Goal: Check status: Check status

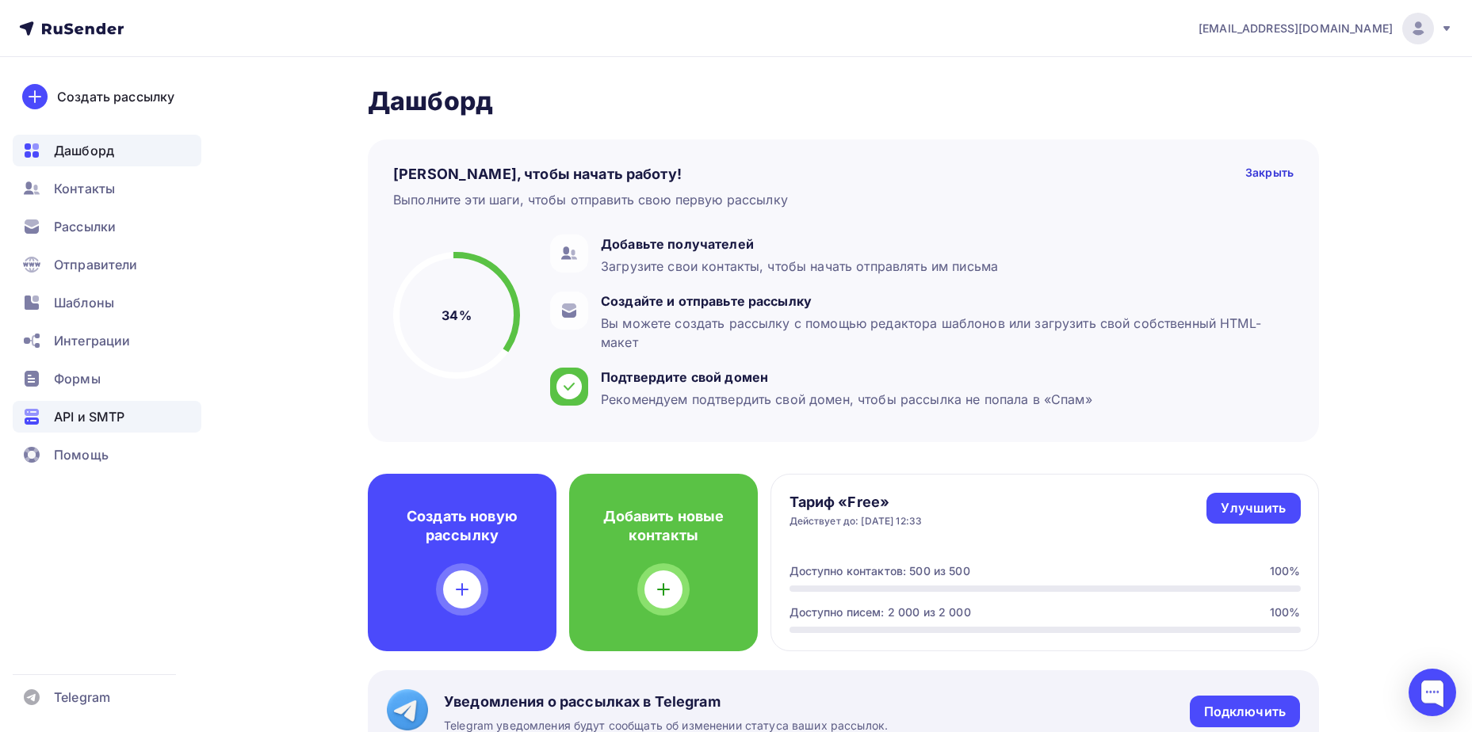
click at [88, 413] on span "API и SMTP" at bounding box center [89, 416] width 71 height 19
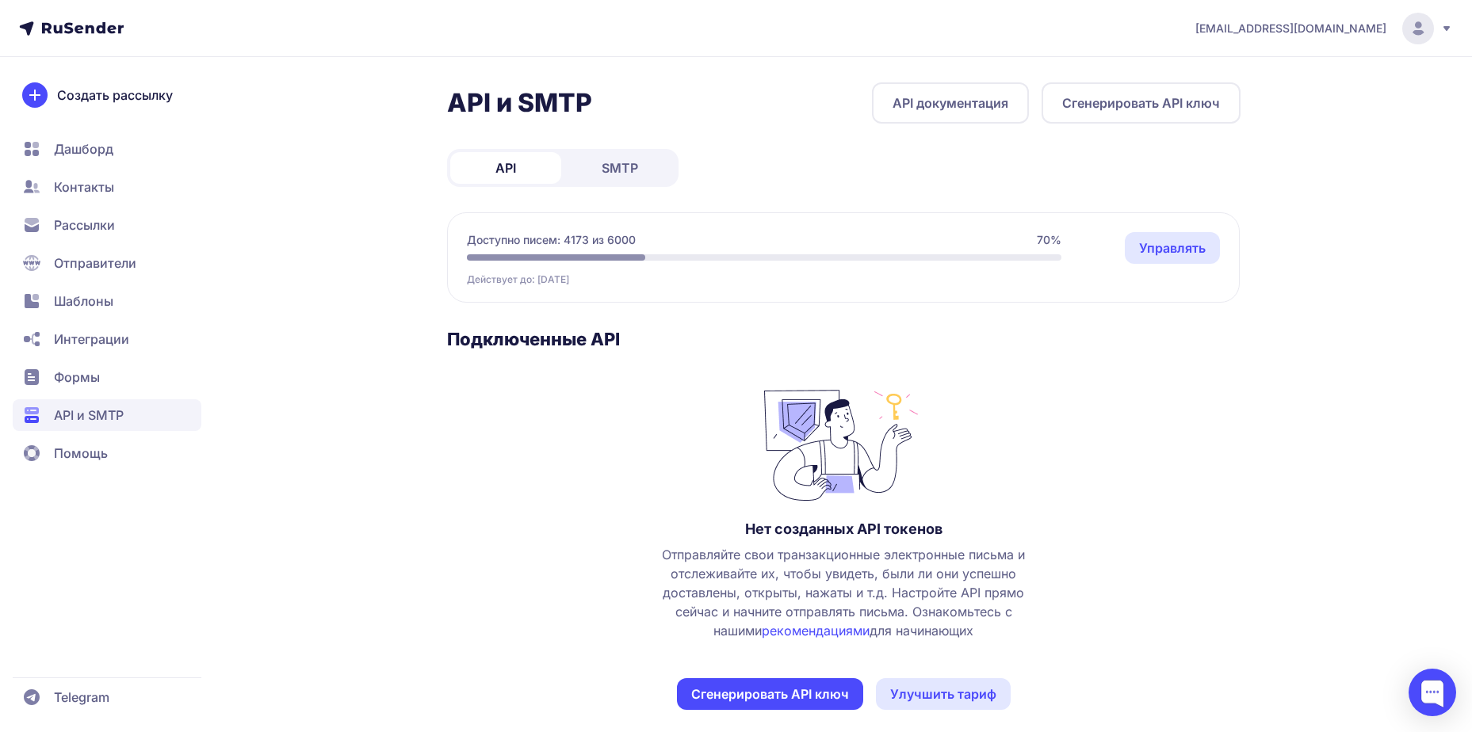
click at [647, 177] on link "SMTP" at bounding box center [619, 168] width 111 height 32
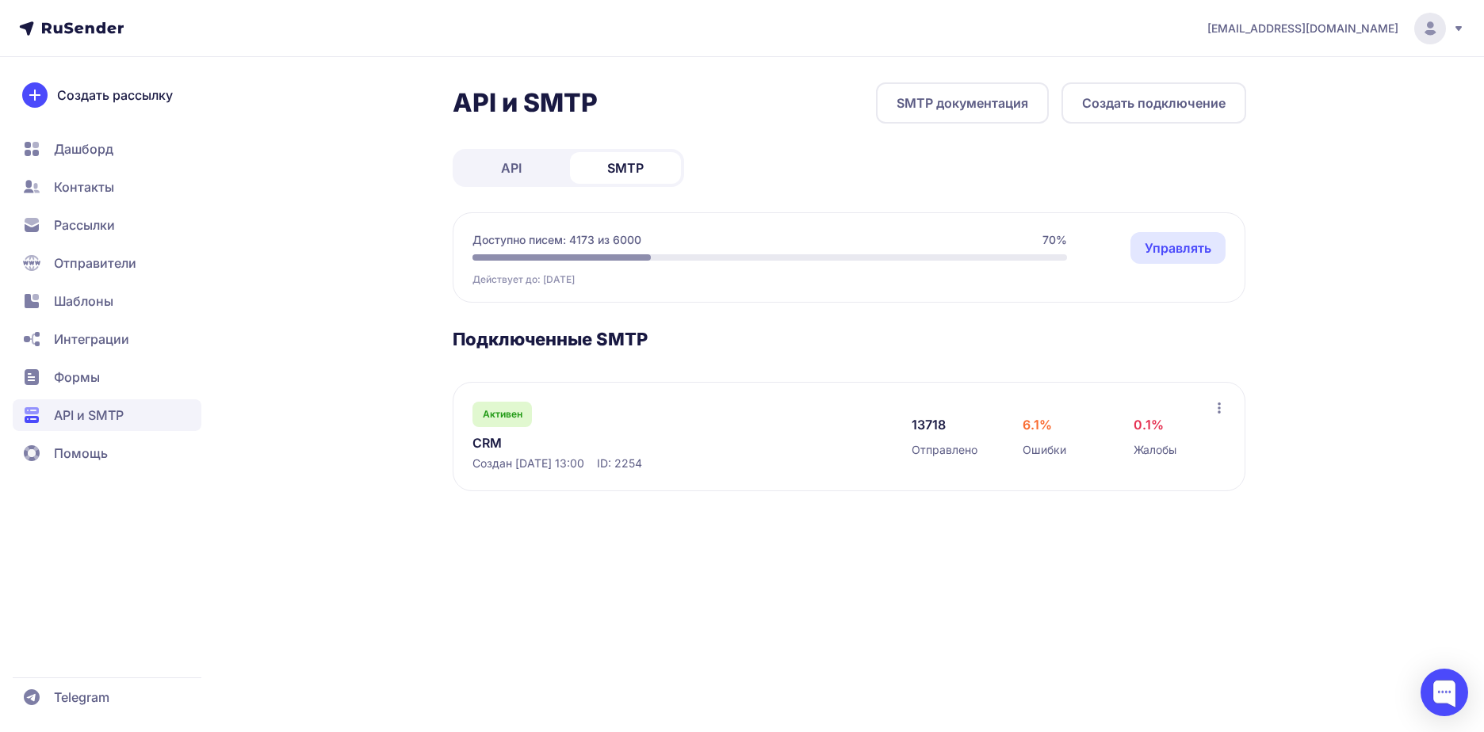
click at [509, 451] on link "CRM" at bounding box center [634, 443] width 325 height 19
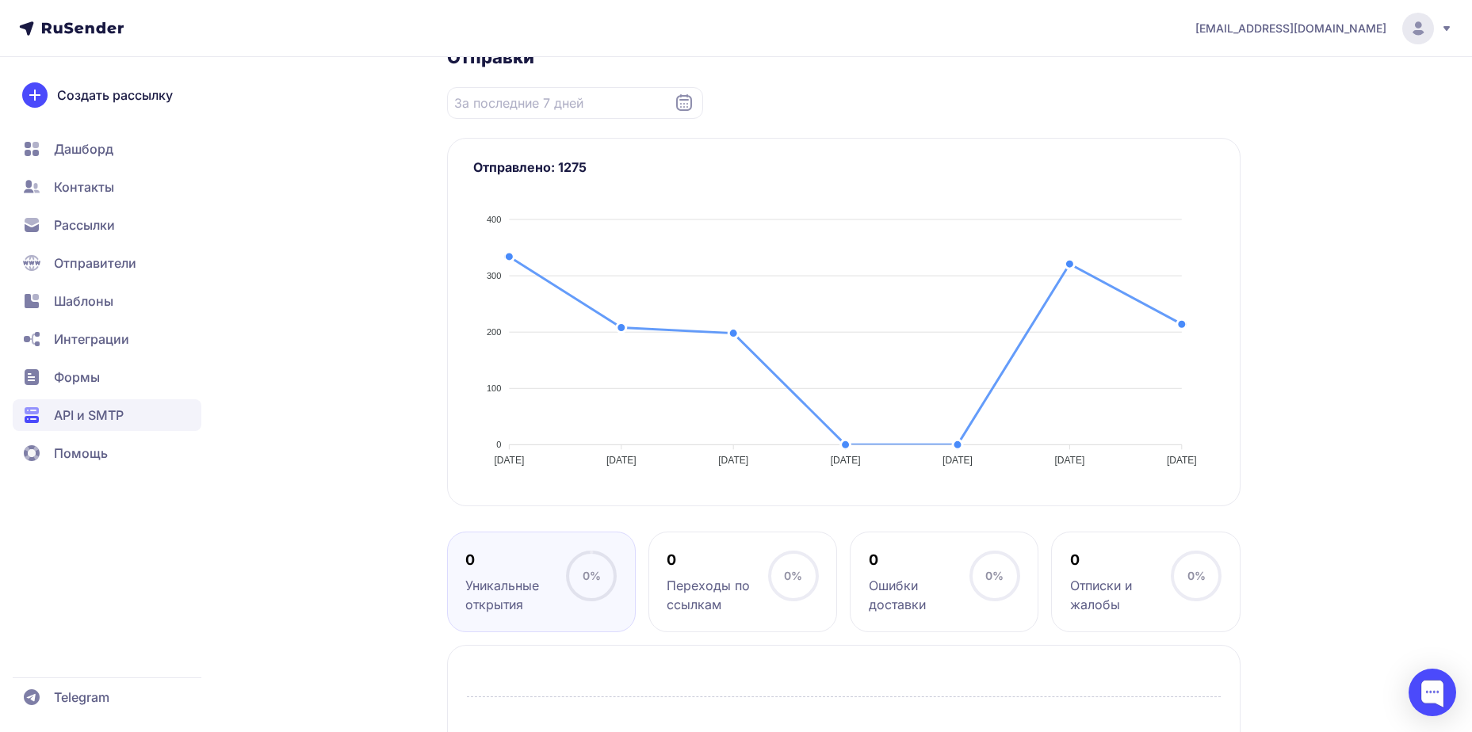
scroll to position [105, 0]
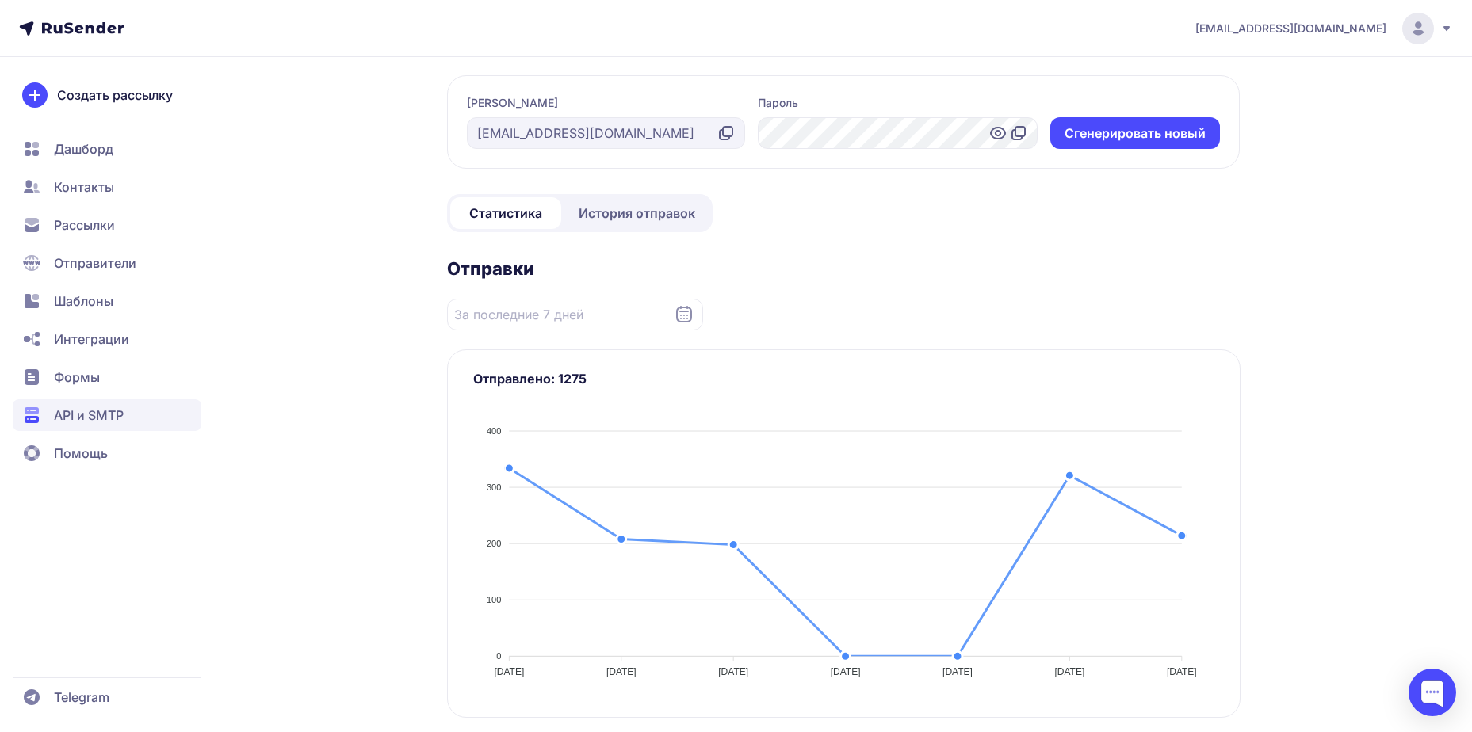
click at [615, 210] on span "История отправок" at bounding box center [637, 213] width 117 height 19
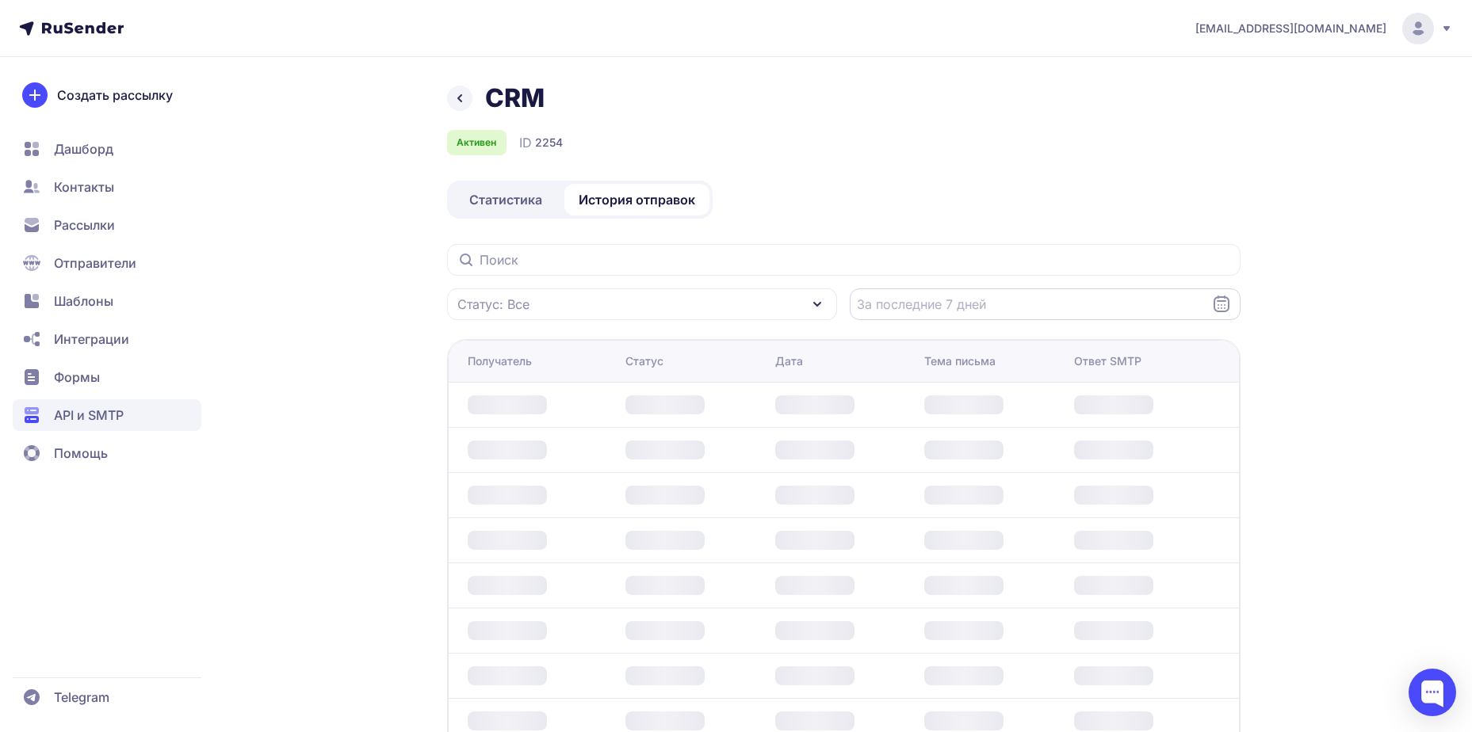
click at [1023, 316] on input "Datepicker input" at bounding box center [1045, 305] width 391 height 32
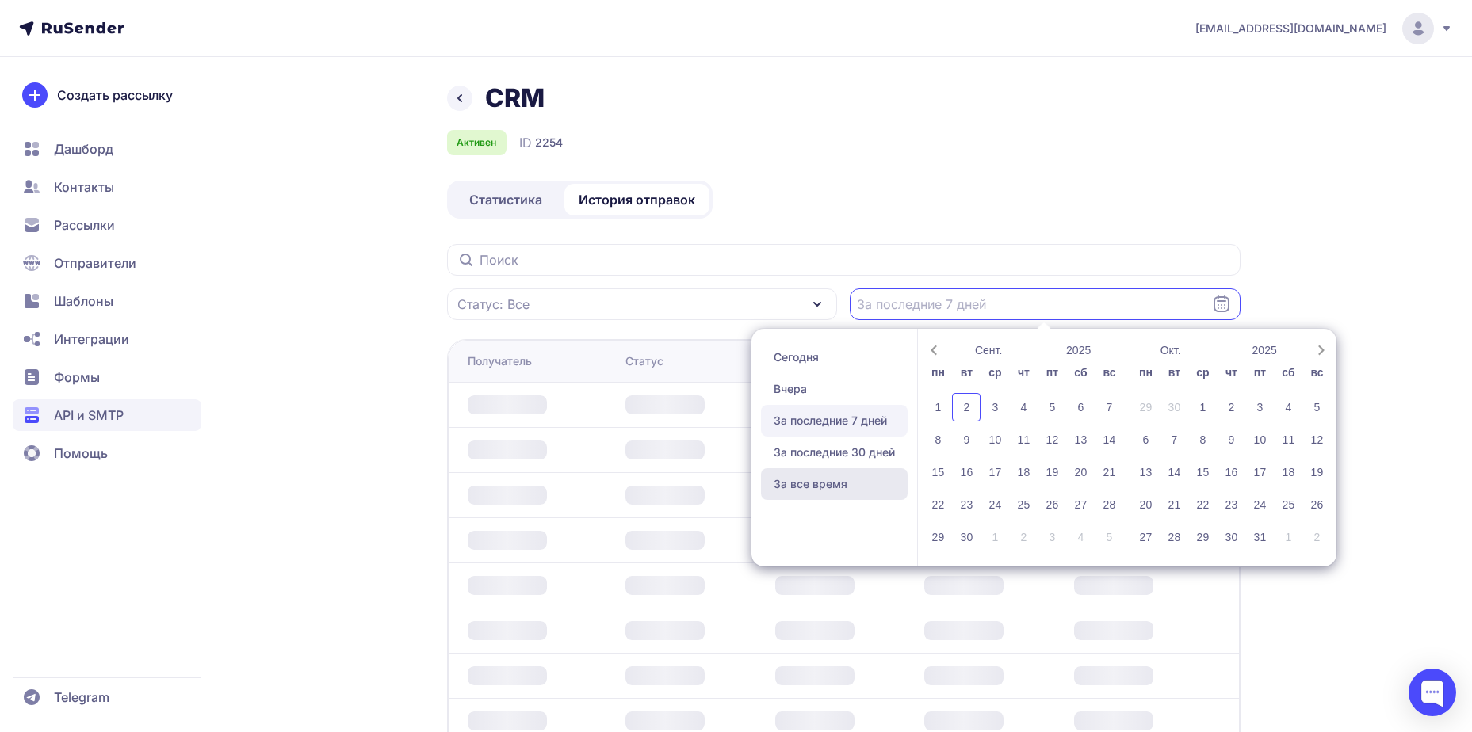
click at [825, 485] on span "За все время" at bounding box center [834, 484] width 147 height 32
type input "26.06.2025 - 02.09.2025"
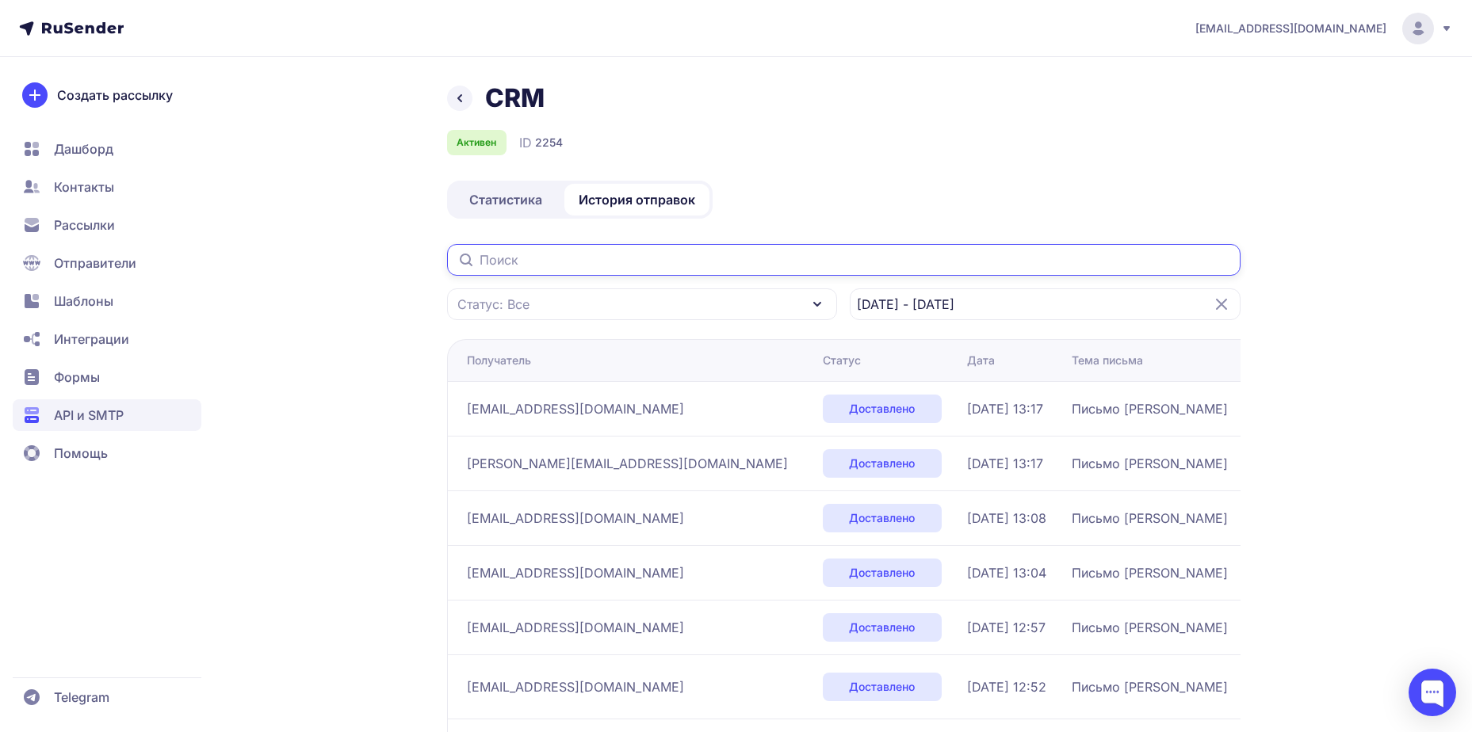
click at [530, 266] on input "text" at bounding box center [844, 260] width 794 height 32
paste input "info@stg.sibur.ru"
type input "info@stg.sibur.ru"
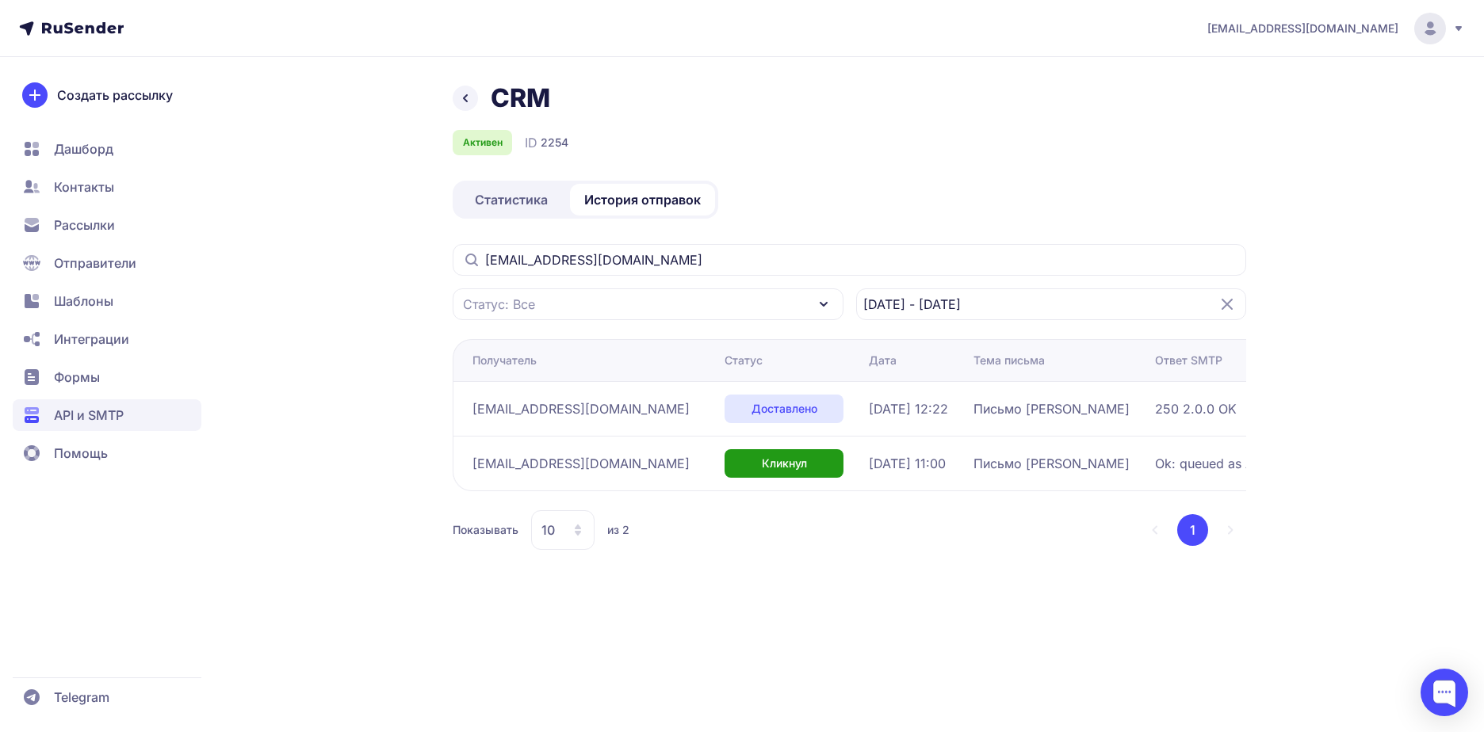
click at [1130, 130] on div "Активен ID 2254" at bounding box center [850, 142] width 794 height 25
